Goal: Task Accomplishment & Management: Manage account settings

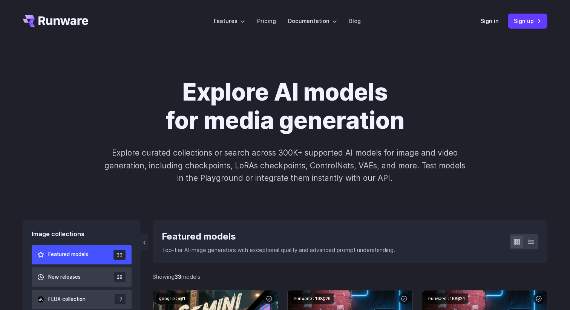
click at [81, 23] on icon "Go to /" at bounding box center [56, 21] width 66 height 12
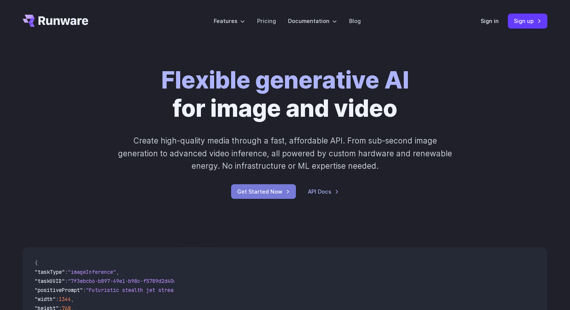
click at [261, 190] on link "Get Started Now" at bounding box center [263, 191] width 65 height 15
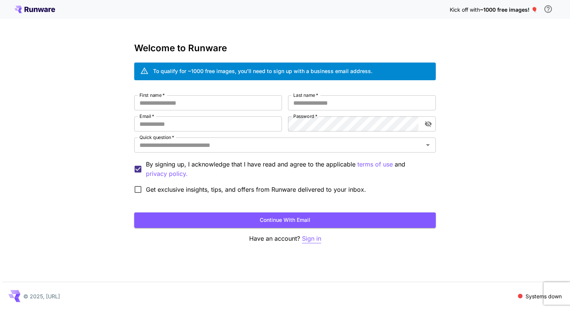
click at [305, 238] on p "Sign in" at bounding box center [311, 238] width 19 height 9
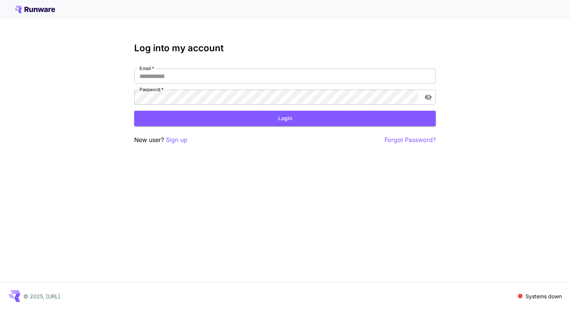
click at [274, 84] on div "Email   * Email   * Password   * Password   *" at bounding box center [285, 87] width 302 height 36
click at [276, 73] on input "Email   *" at bounding box center [285, 76] width 302 height 15
type input "**********"
click button "Login" at bounding box center [285, 118] width 302 height 15
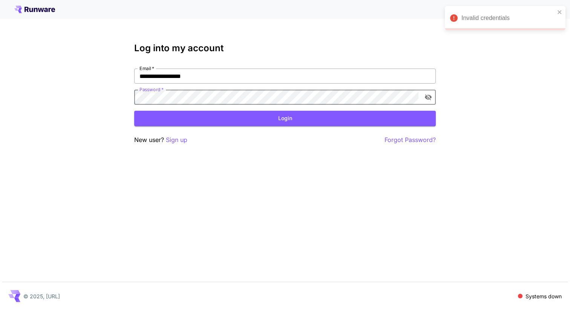
click button "Login" at bounding box center [285, 118] width 302 height 15
click at [45, 12] on icon at bounding box center [34, 10] width 41 height 8
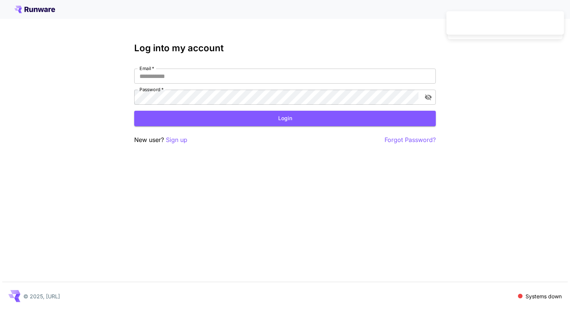
click at [47, 12] on icon at bounding box center [34, 10] width 41 height 8
